Goal: Transaction & Acquisition: Purchase product/service

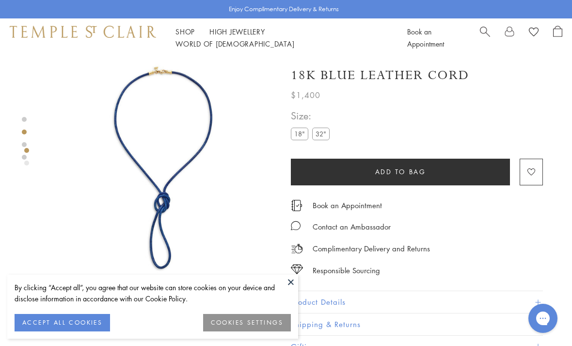
click at [297, 139] on label "18"" at bounding box center [299, 134] width 17 height 12
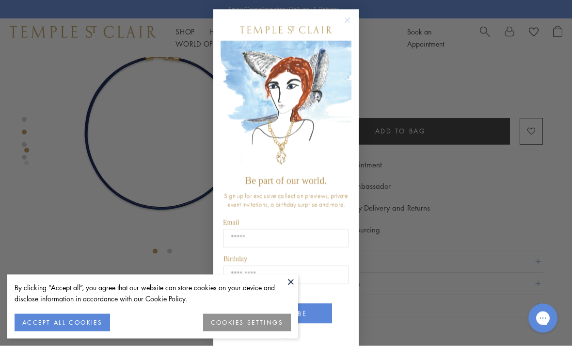
scroll to position [57, 0]
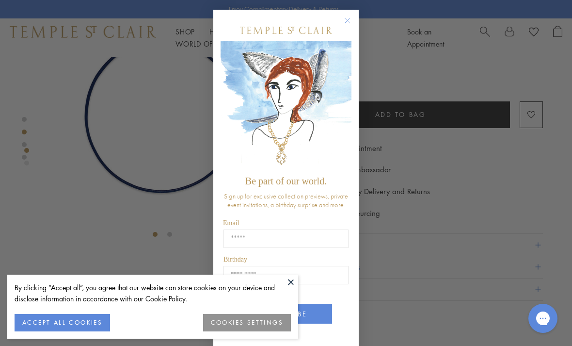
click at [434, 85] on div "Close dialog Be part of our world. Sign up for exclusive collection previews, p…" at bounding box center [286, 173] width 572 height 346
click at [341, 23] on icon "Close dialog" at bounding box center [347, 21] width 12 height 12
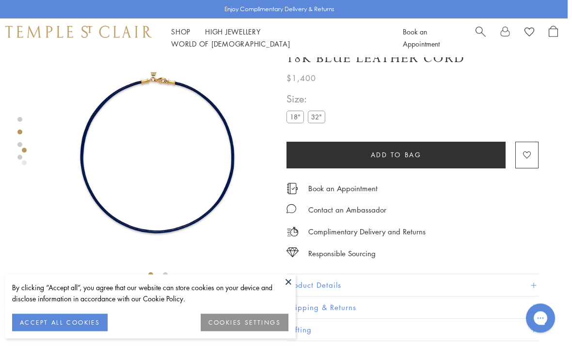
scroll to position [0, 2]
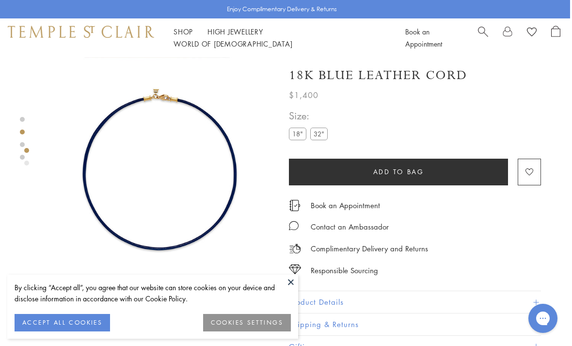
click at [317, 139] on label "32"" at bounding box center [318, 134] width 17 height 12
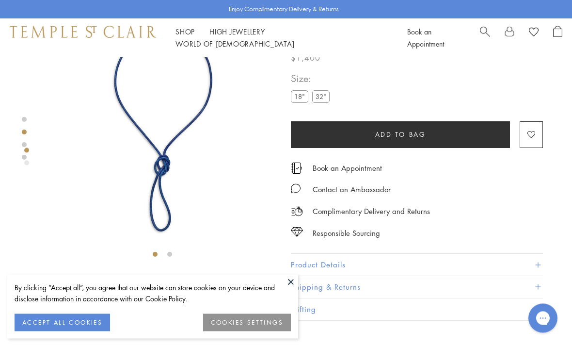
scroll to position [37, 0]
click at [476, 262] on button "Product Details" at bounding box center [417, 265] width 252 height 22
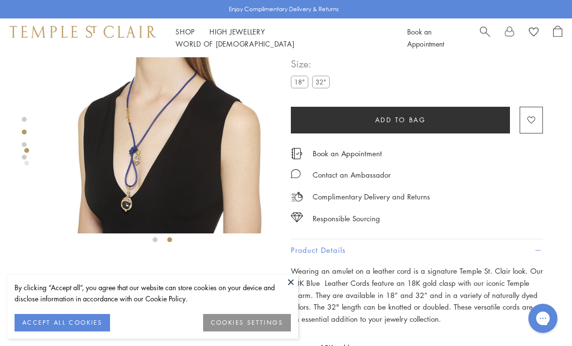
scroll to position [51, 0]
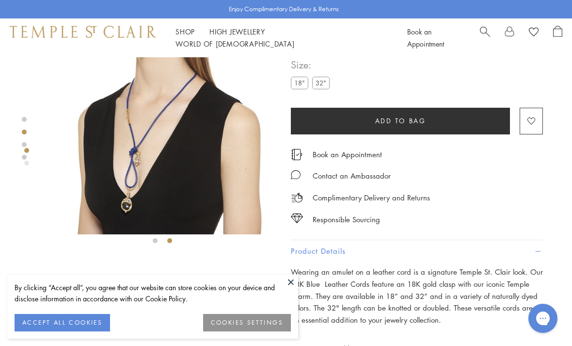
click at [170, 177] on img at bounding box center [162, 120] width 228 height 228
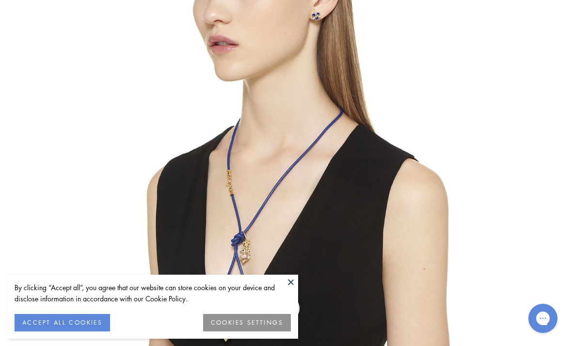
click at [291, 289] on button at bounding box center [291, 281] width 15 height 15
